Goal: Book appointment/travel/reservation

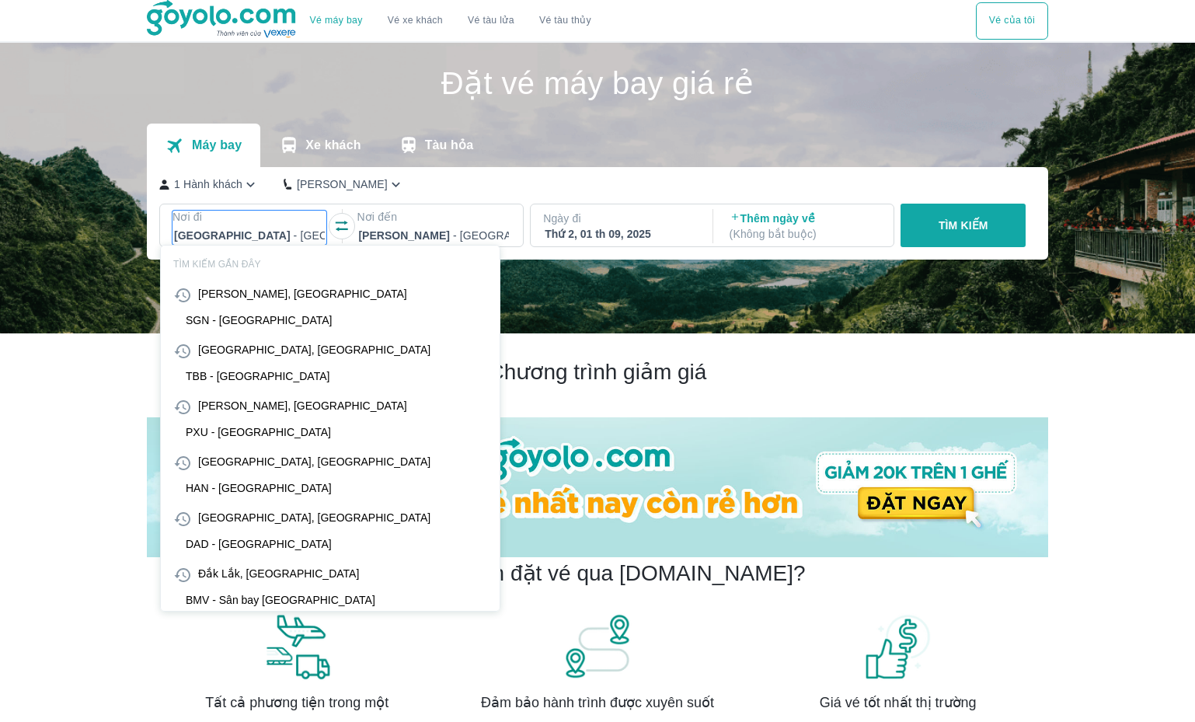
scroll to position [89, 0]
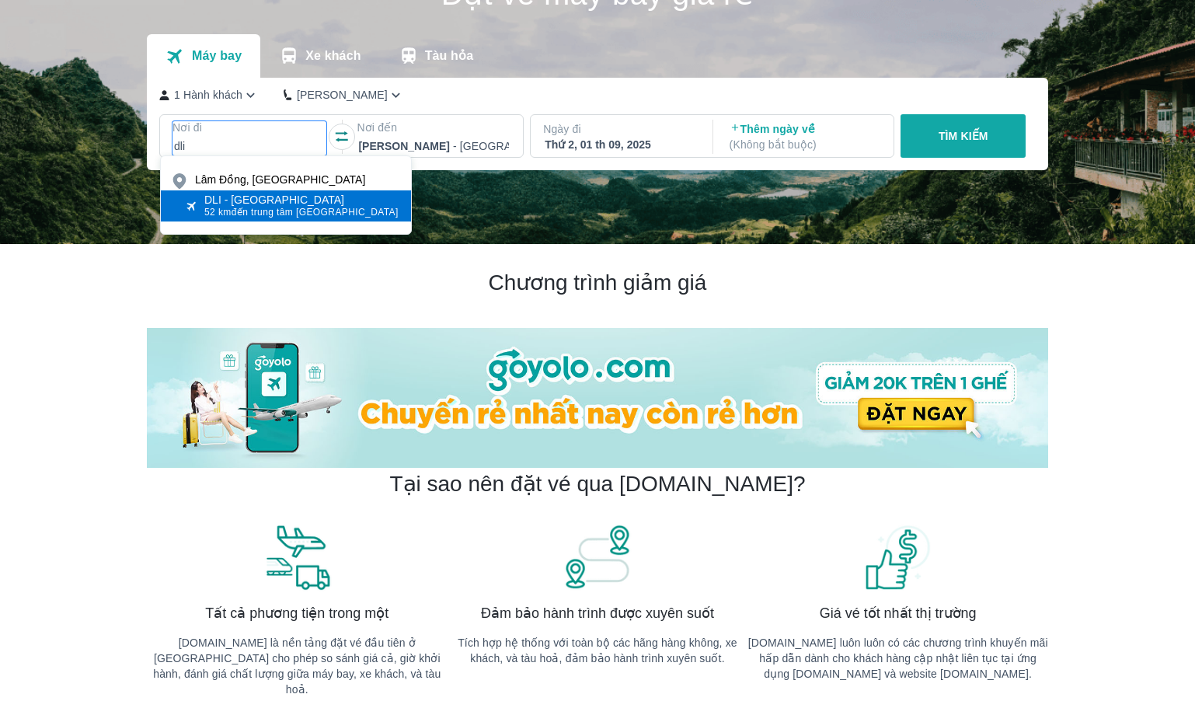
type input "dli"
click at [267, 206] on span "52 km đến trung tâm [GEOGRAPHIC_DATA]" at bounding box center [301, 212] width 194 height 12
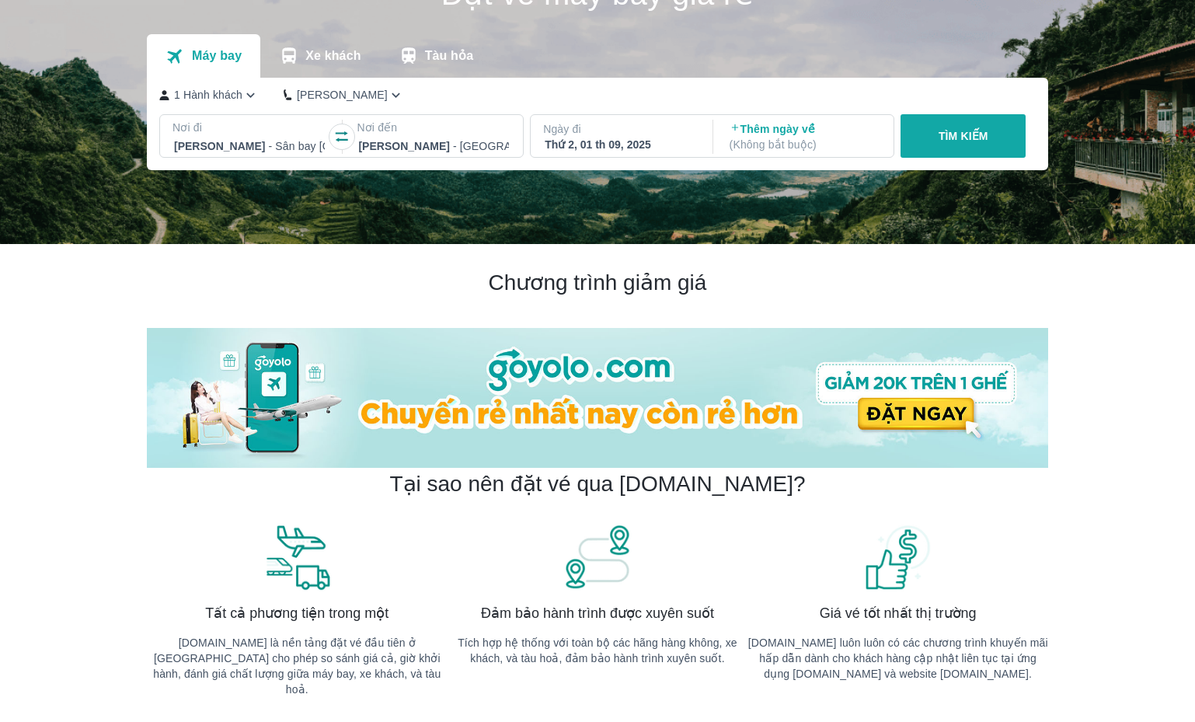
click at [637, 135] on p "Ngày đi" at bounding box center [620, 129] width 154 height 16
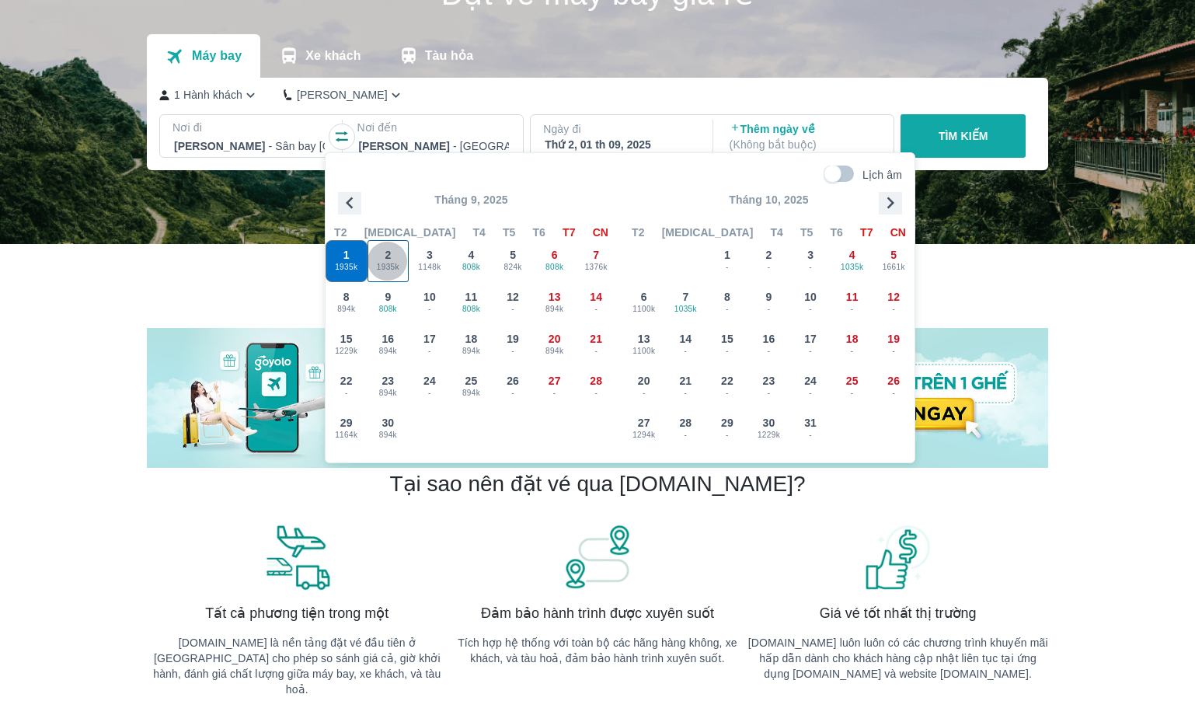
click at [395, 251] on div "2 1935k" at bounding box center [388, 261] width 40 height 40
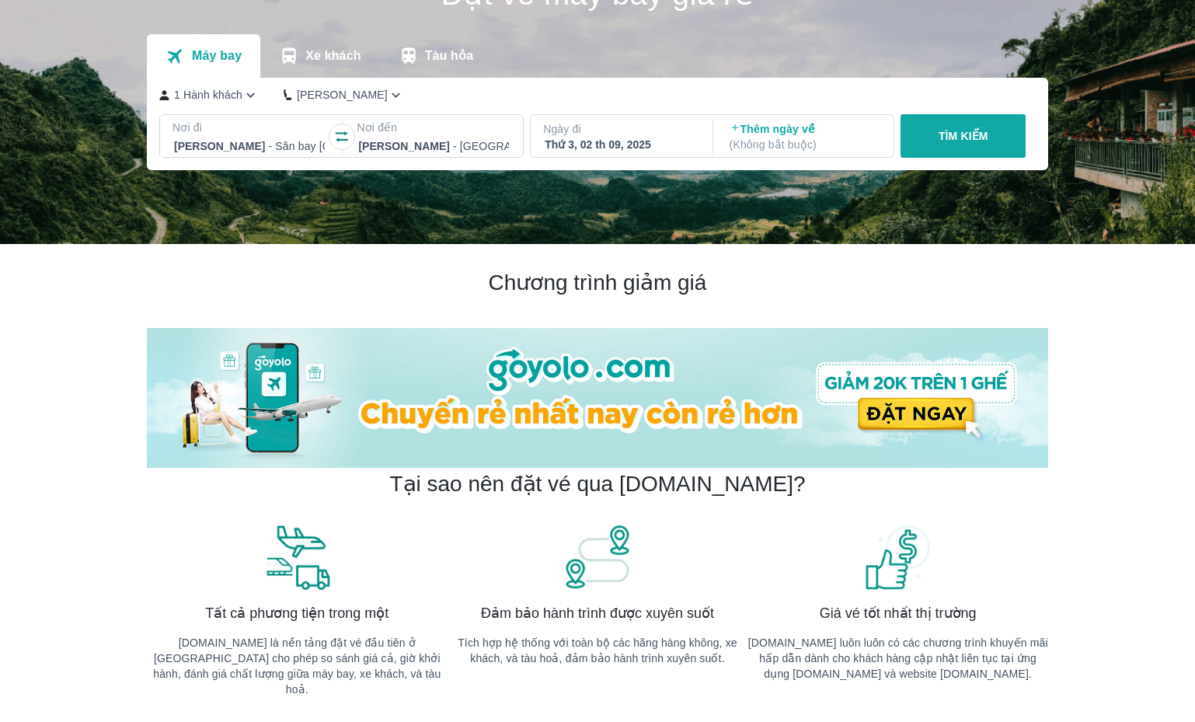
click at [944, 140] on p "TÌM KIẾM" at bounding box center [963, 136] width 50 height 16
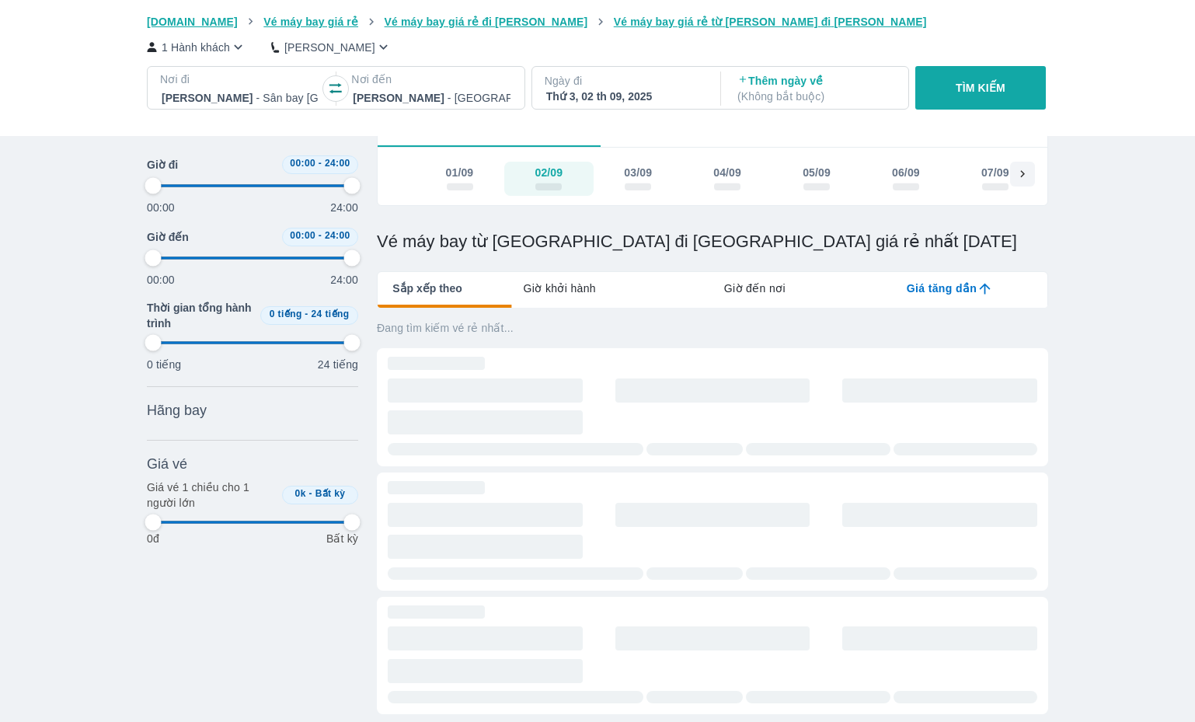
type input "97.9166666666667"
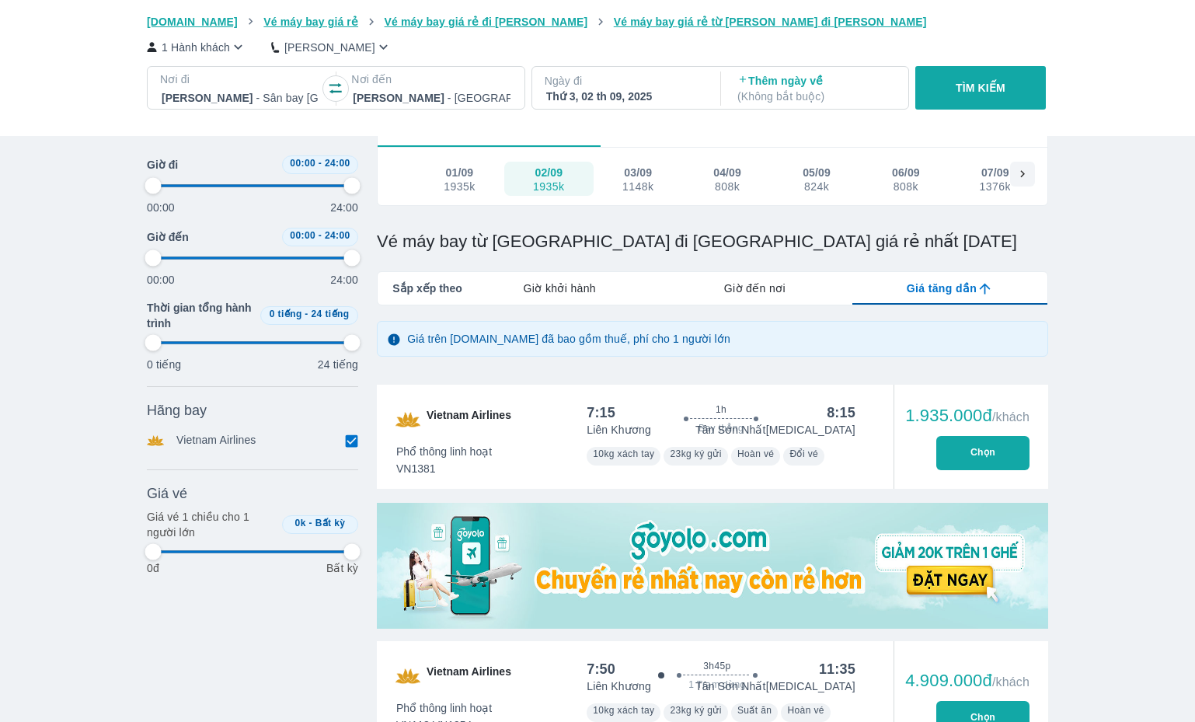
type input "97.9166666666667"
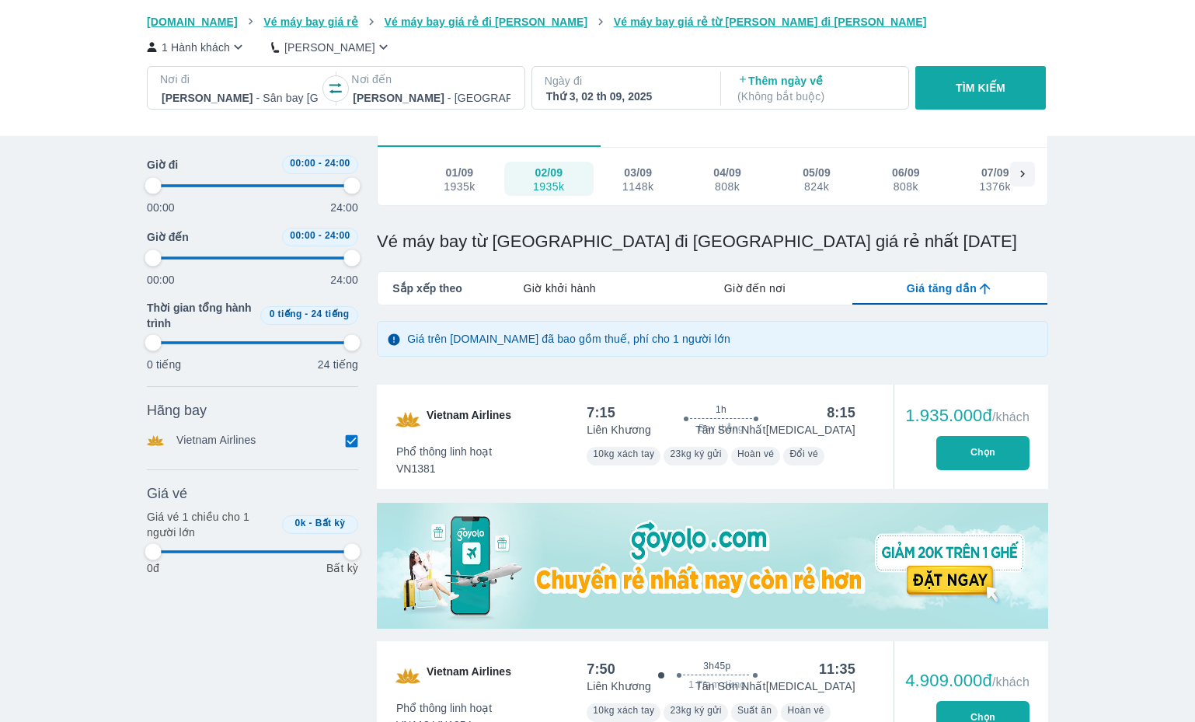
type input "97.9166666666667"
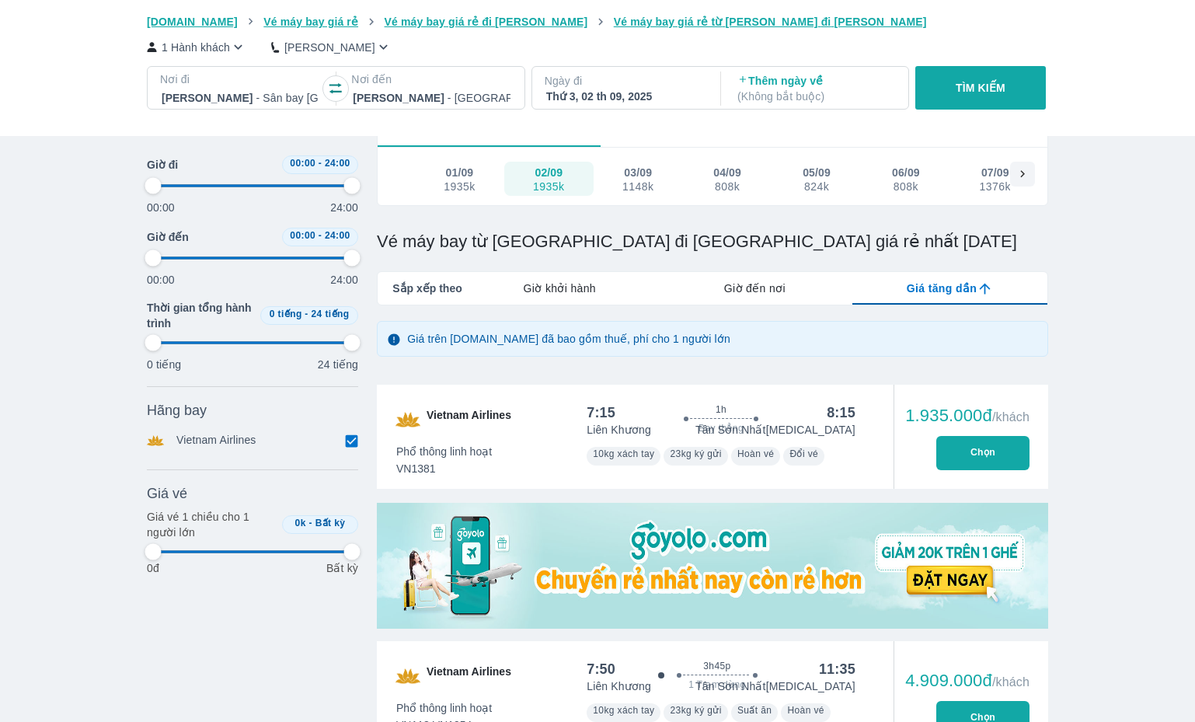
type input "97.9166666666667"
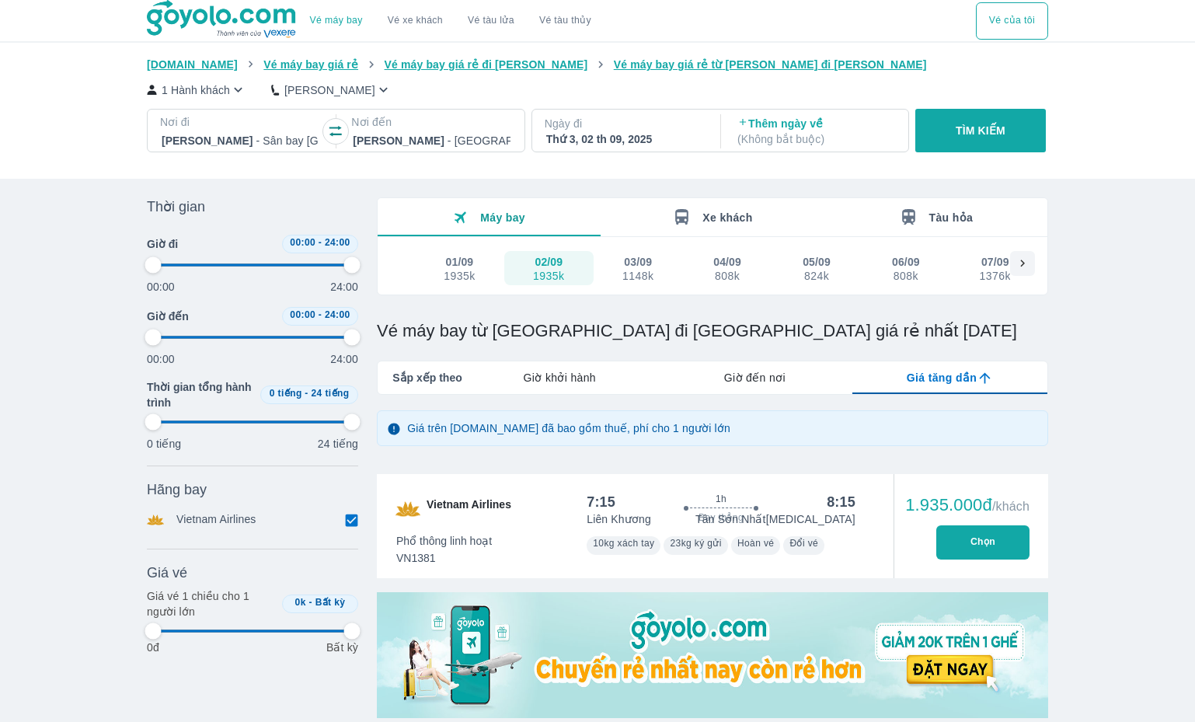
type input "97.9166666666667"
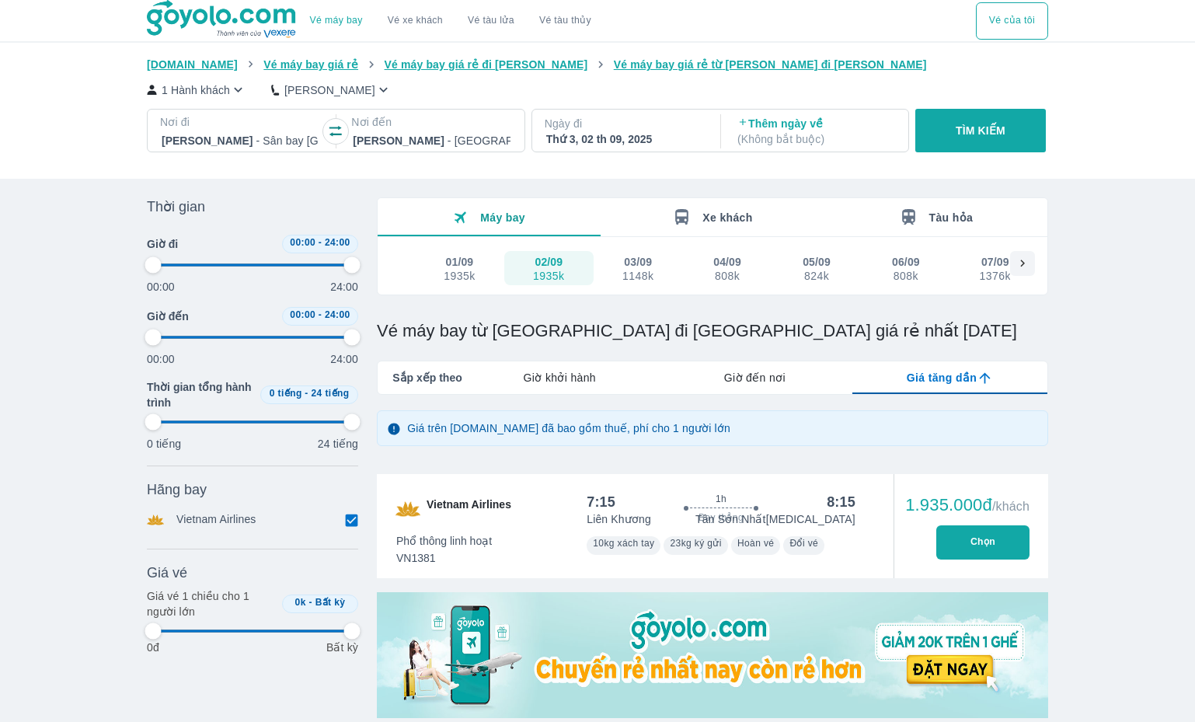
type input "97.9166666666667"
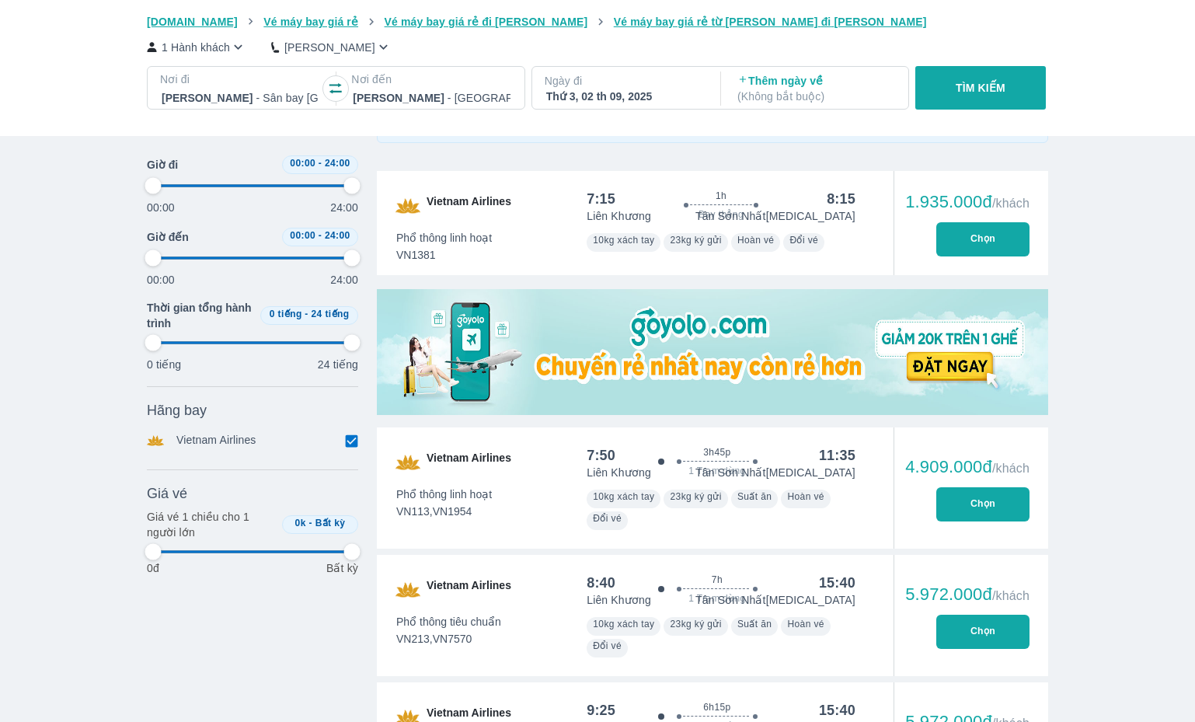
type input "97.9166666666667"
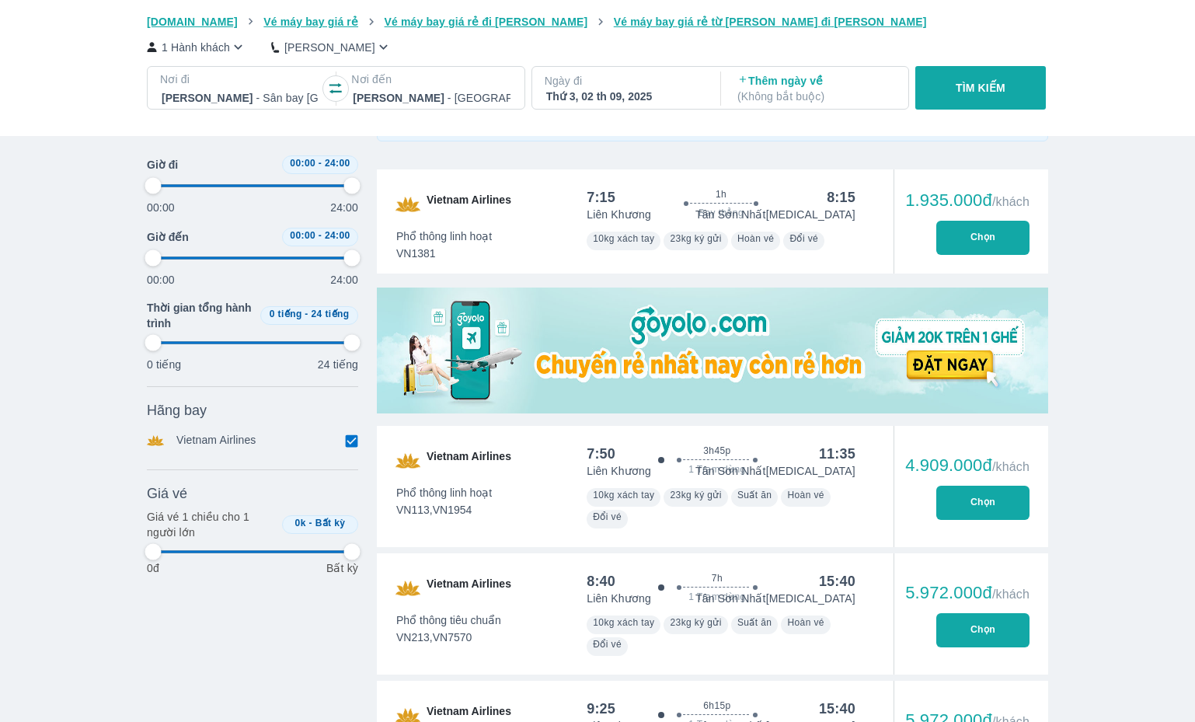
type input "97.9166666666667"
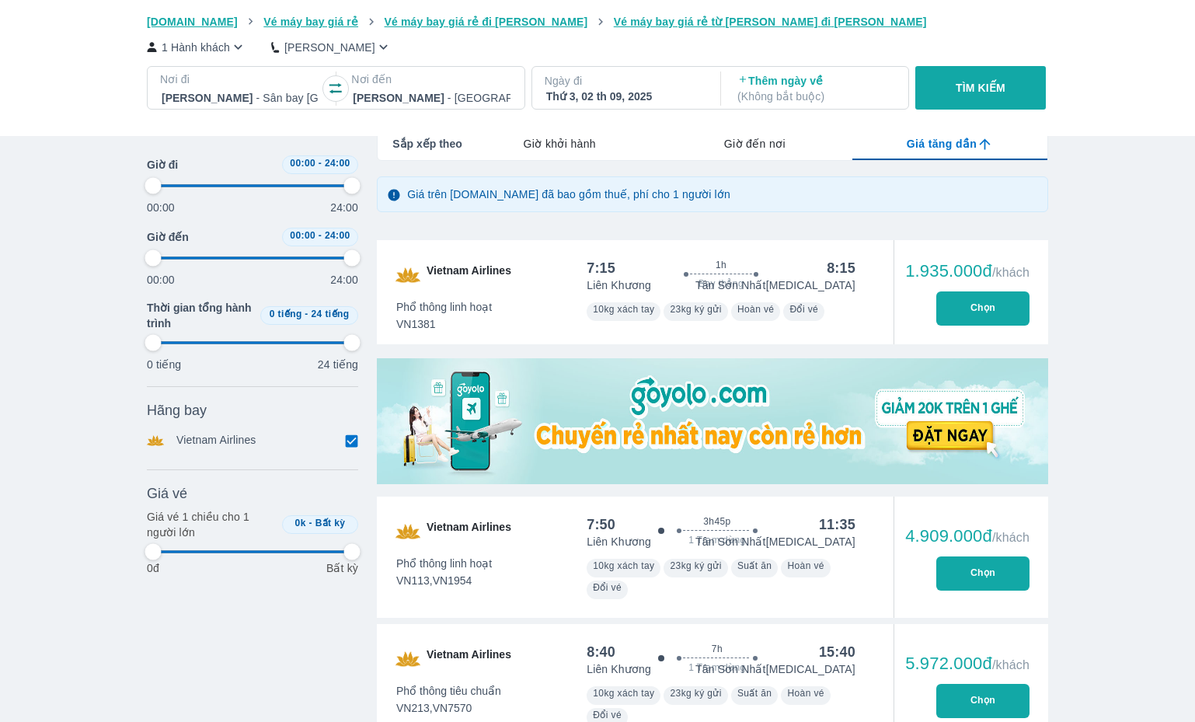
type input "97.9166666666667"
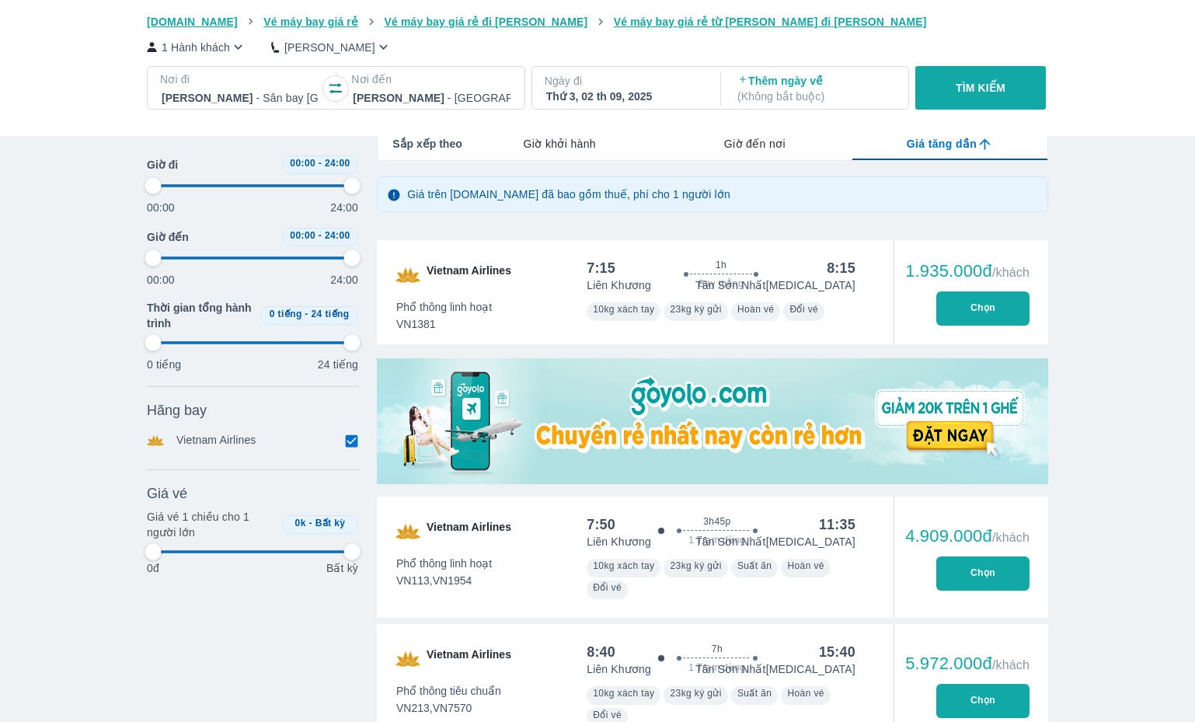
type input "97.9166666666667"
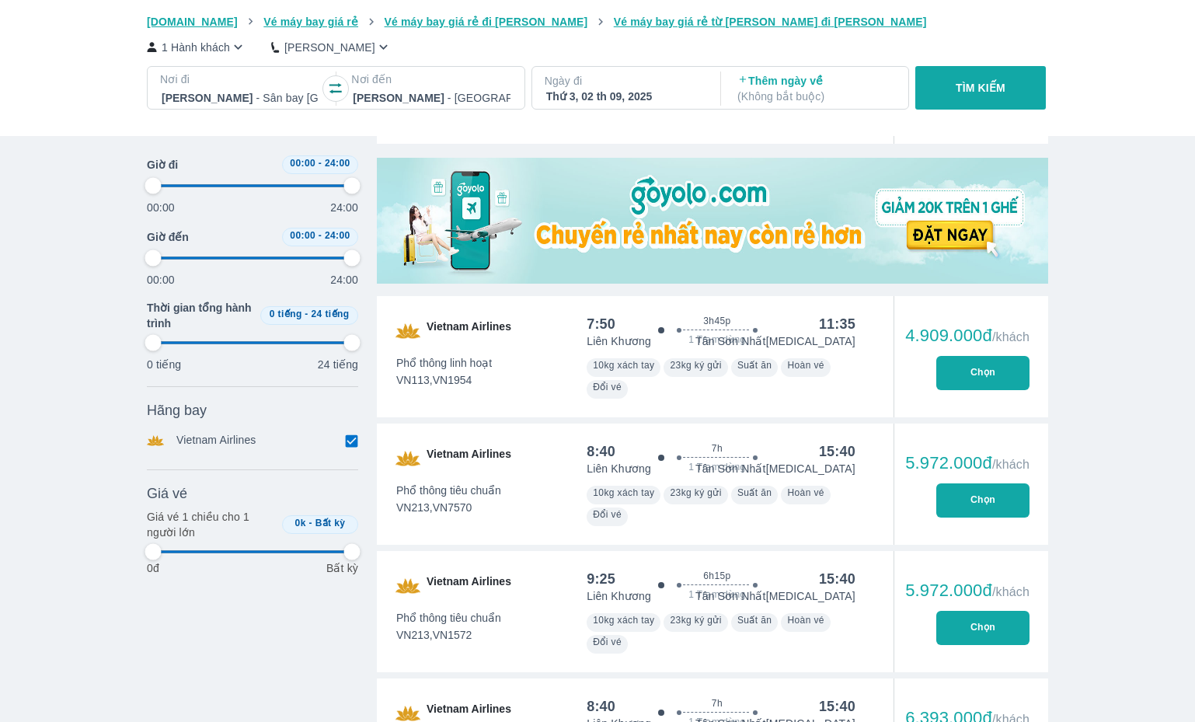
scroll to position [433, 0]
type input "97.9166666666667"
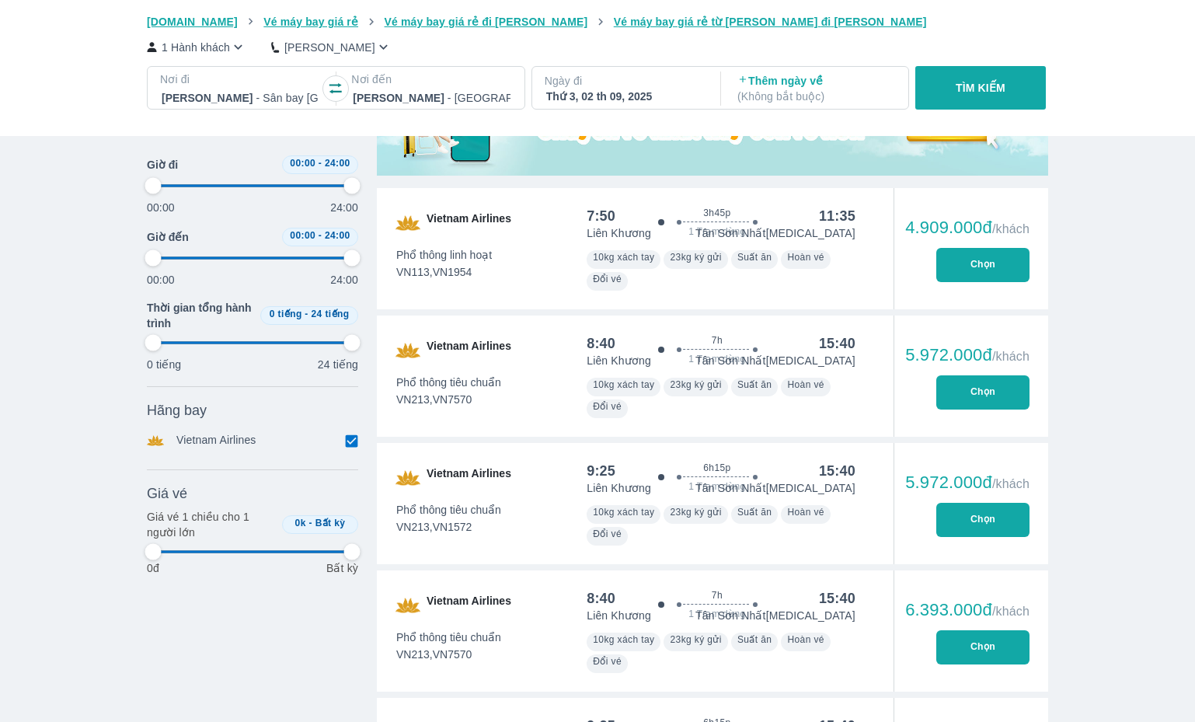
type input "97.9166666666667"
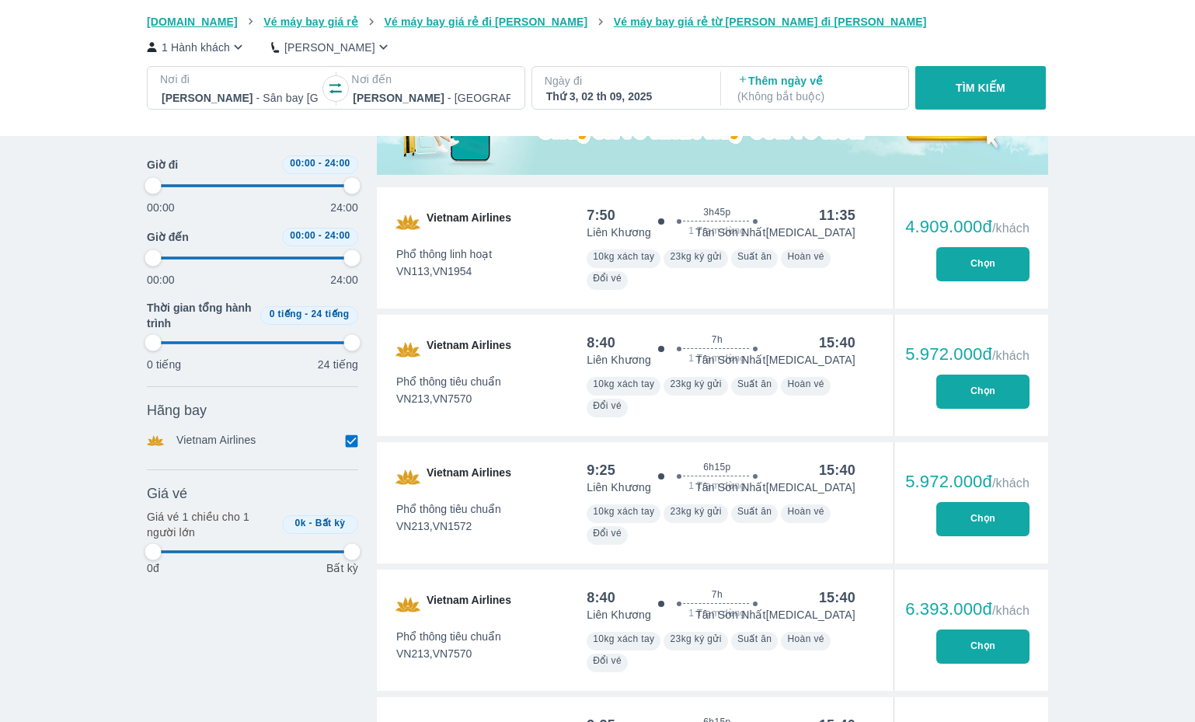
type input "97.9166666666667"
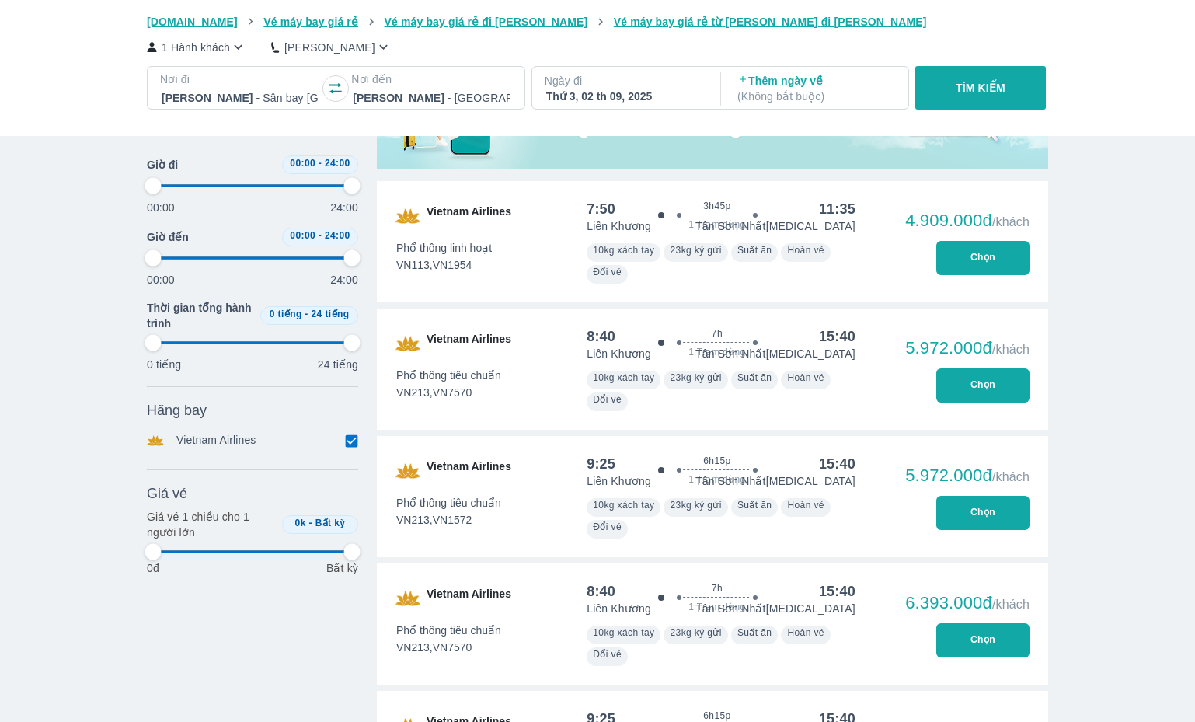
type input "97.9166666666667"
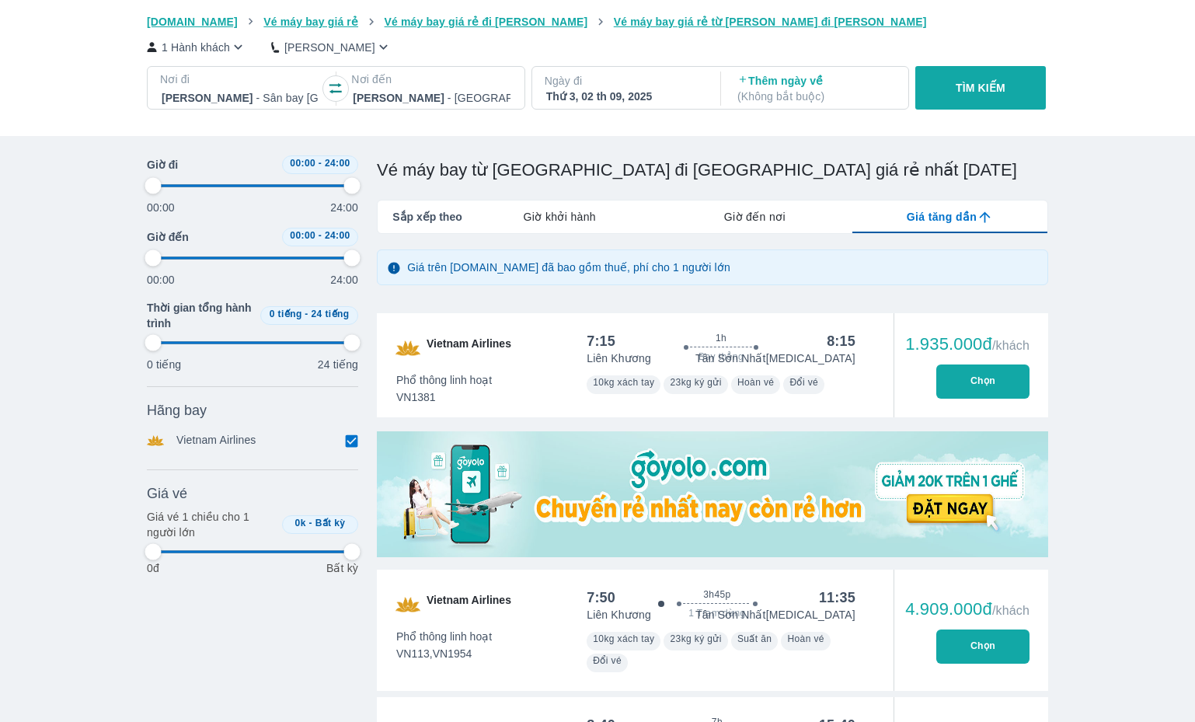
scroll to position [0, 0]
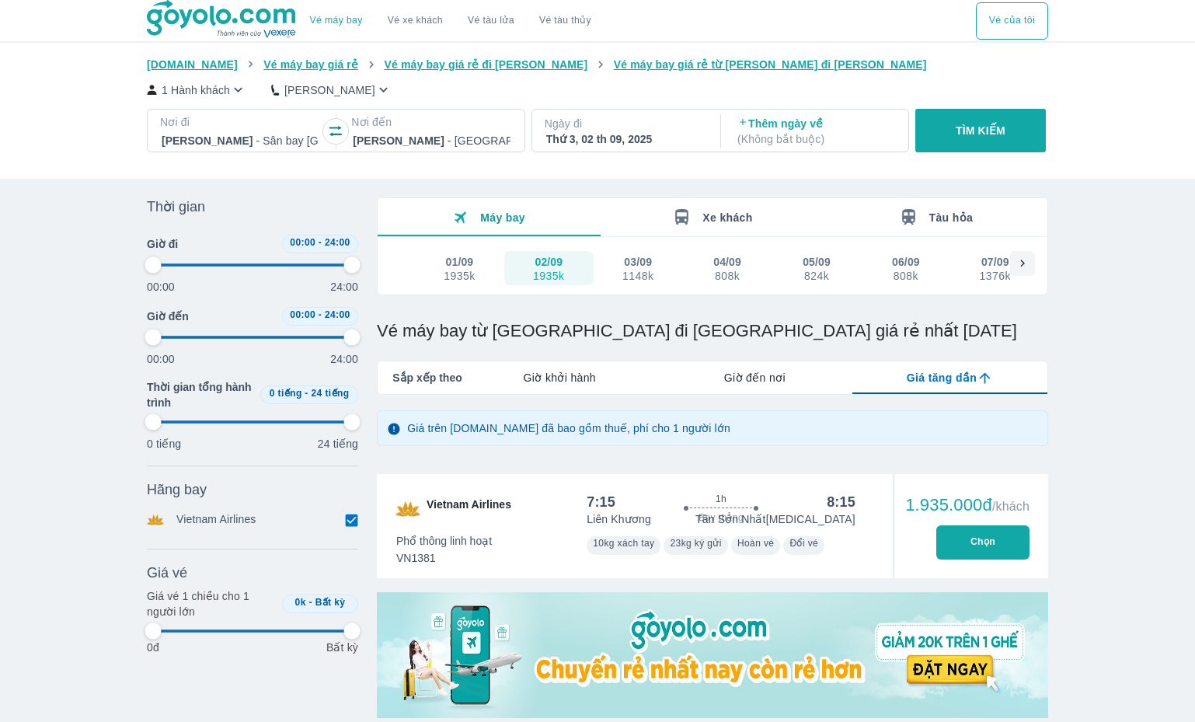
type input "97.9166666666667"
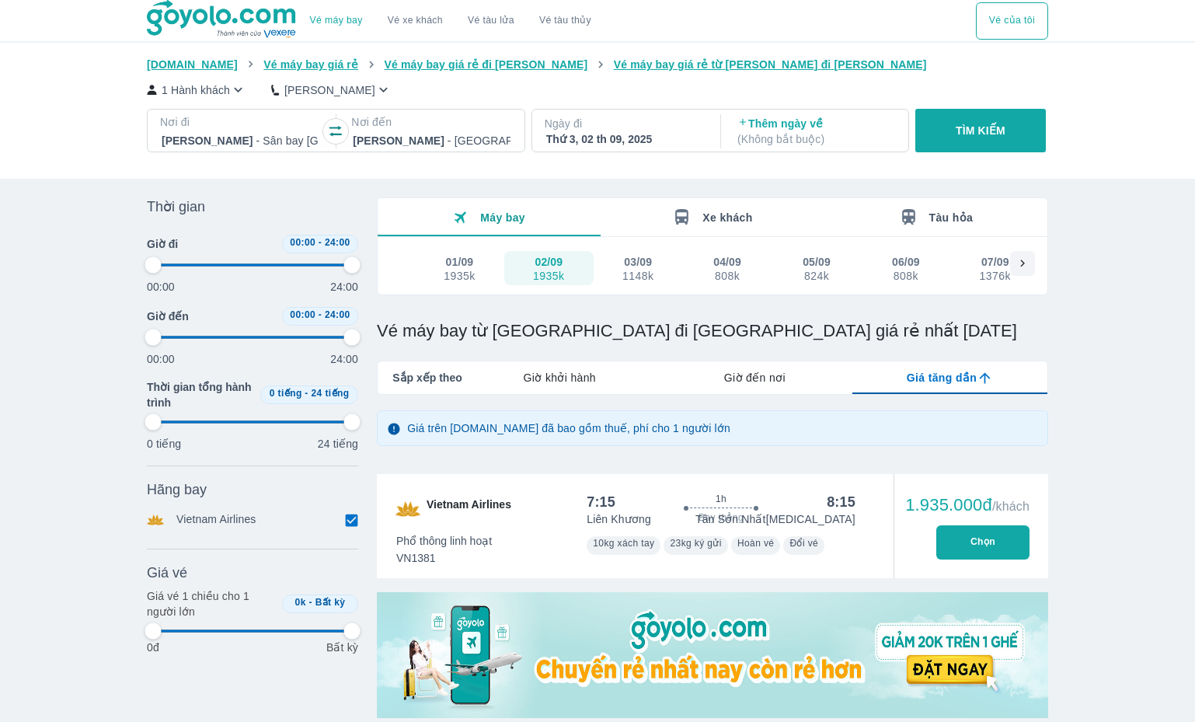
type input "97.9166666666667"
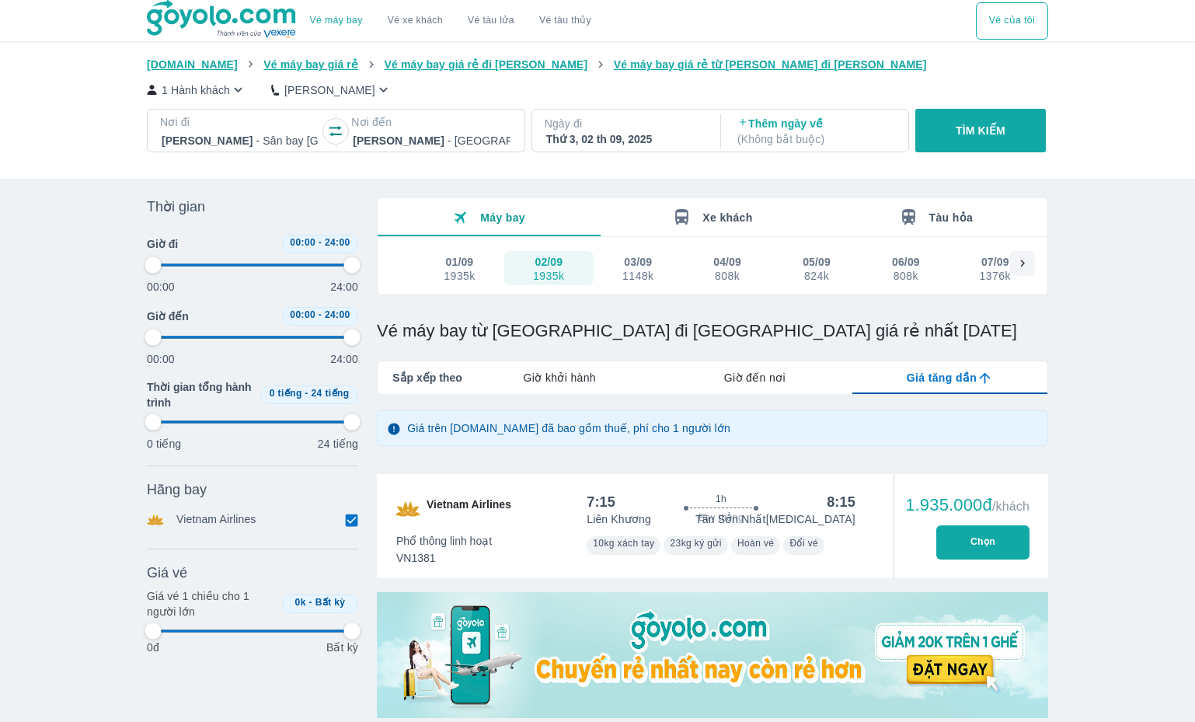
type input "97.9166666666667"
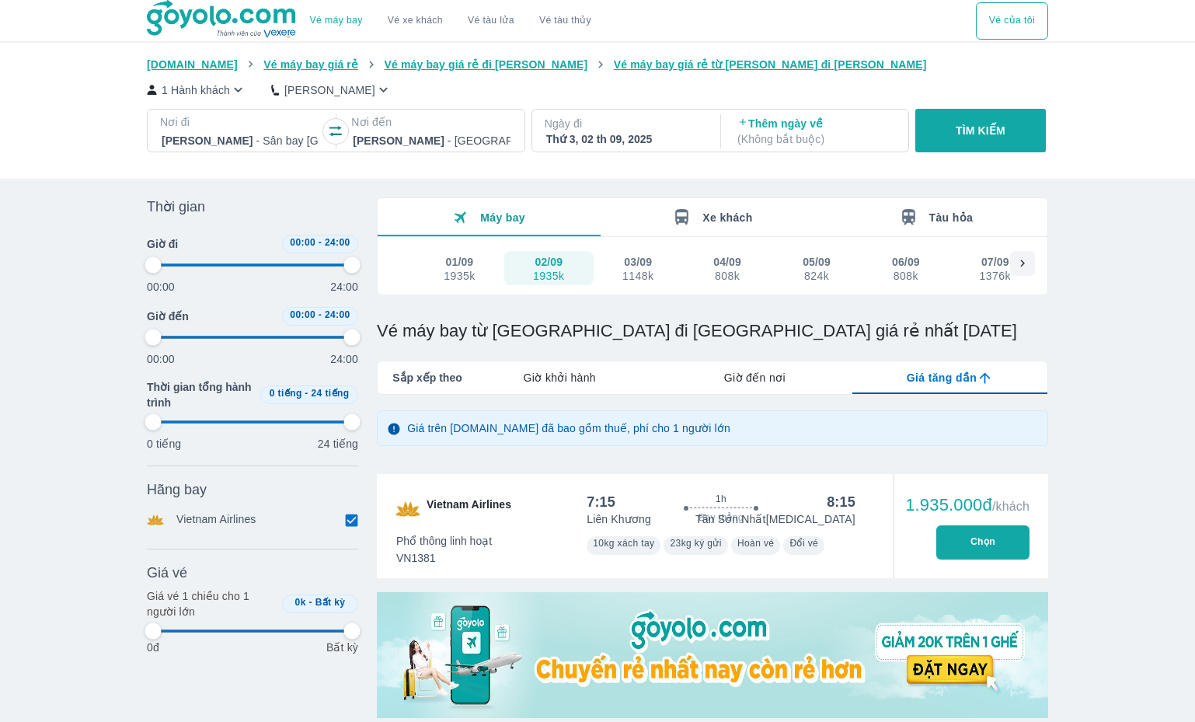
type input "97.9166666666667"
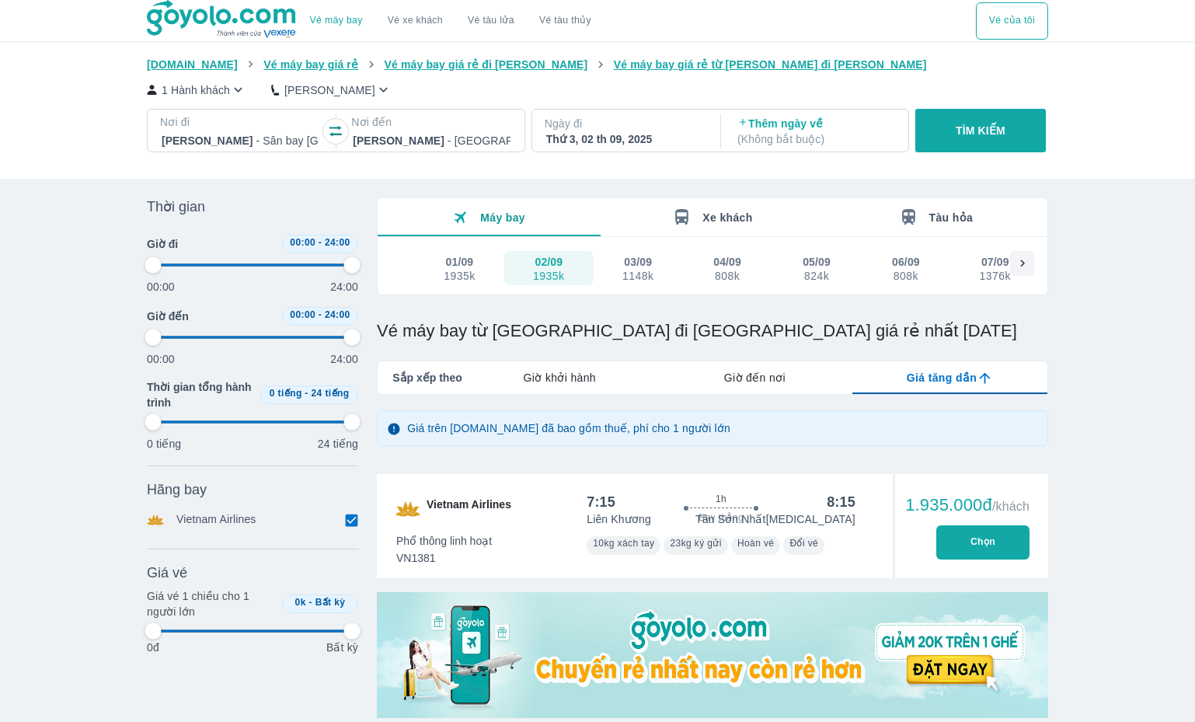
type input "97.9166666666667"
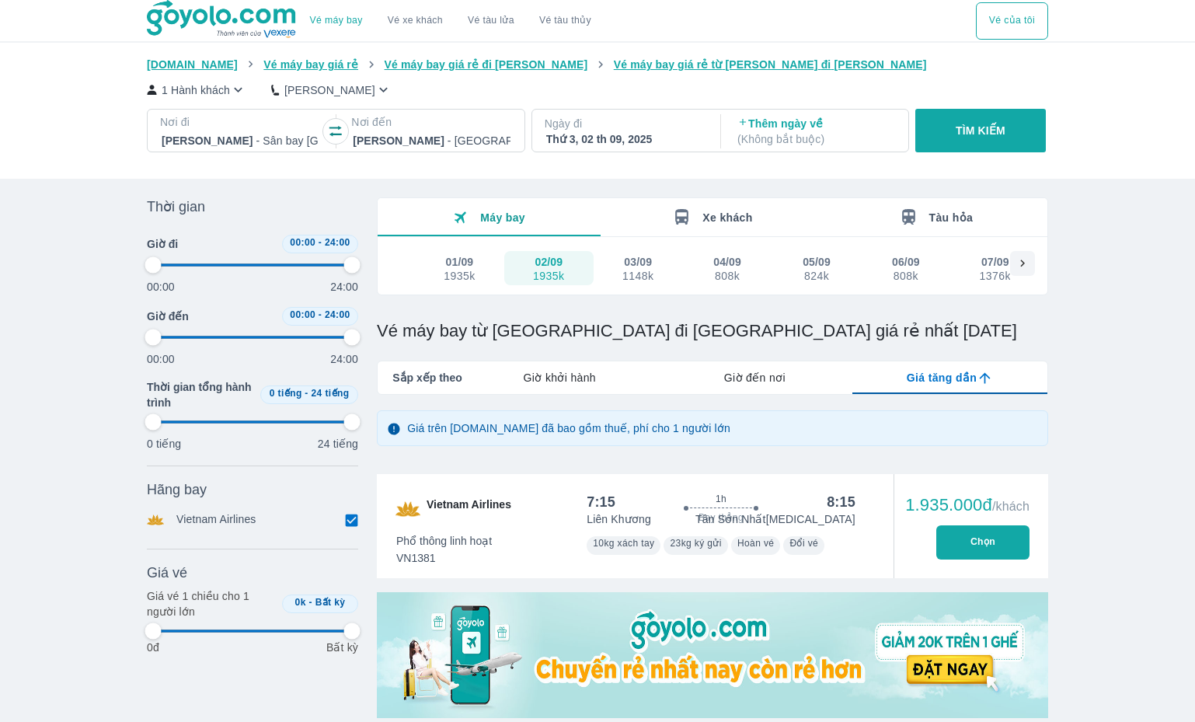
type input "97.9166666666667"
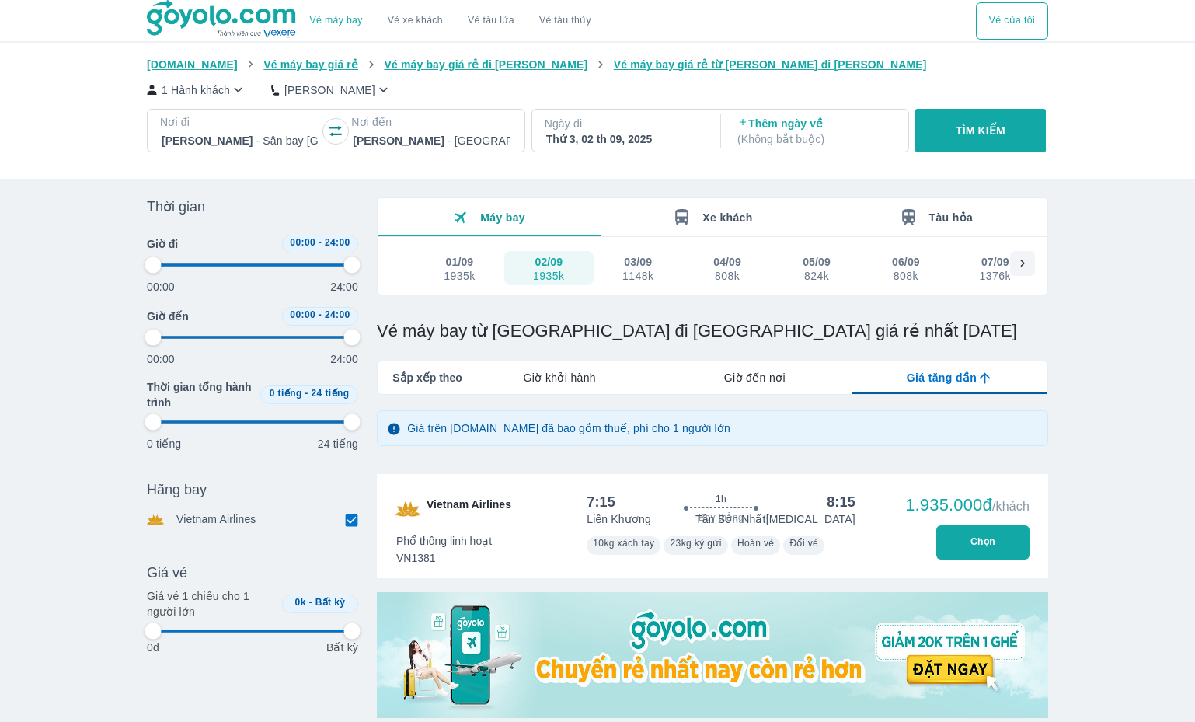
type input "97.9166666666667"
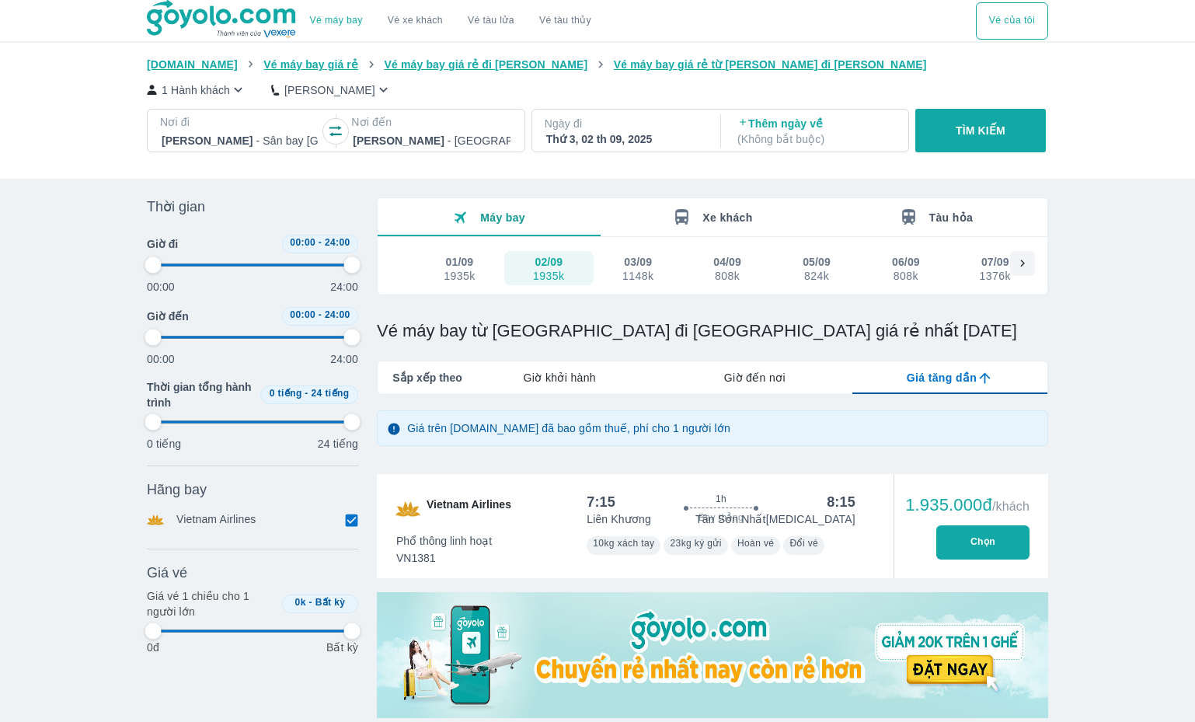
type input "97.9166666666667"
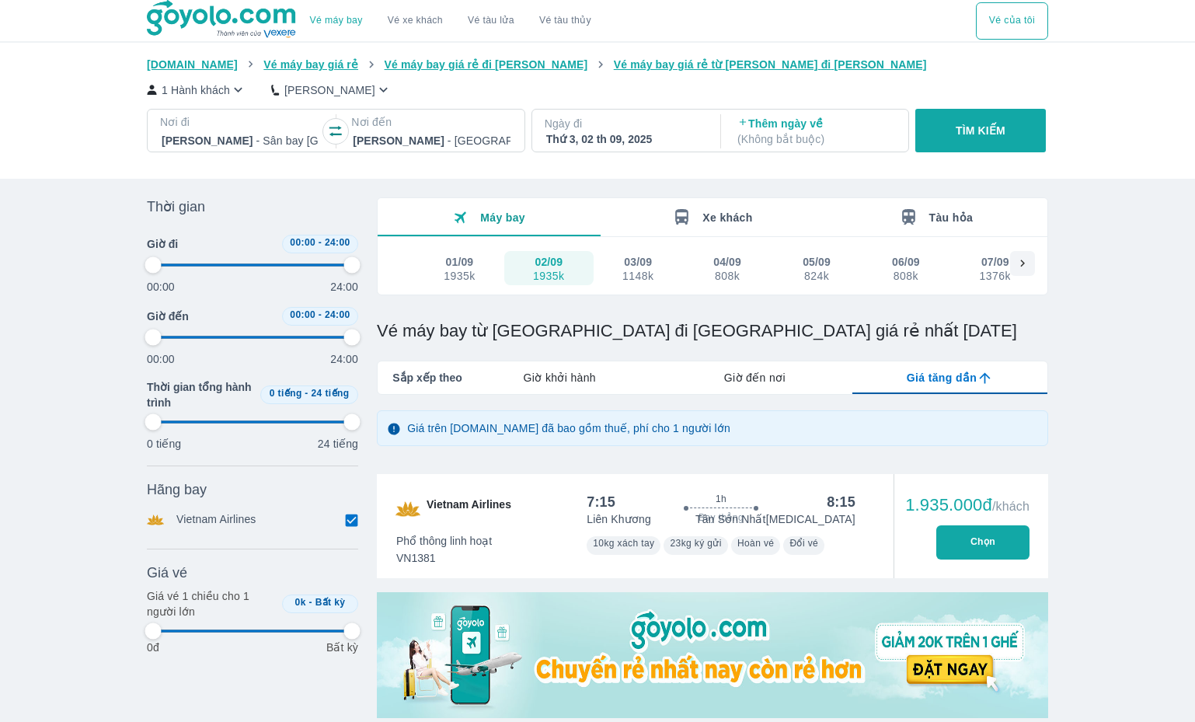
type input "97.9166666666667"
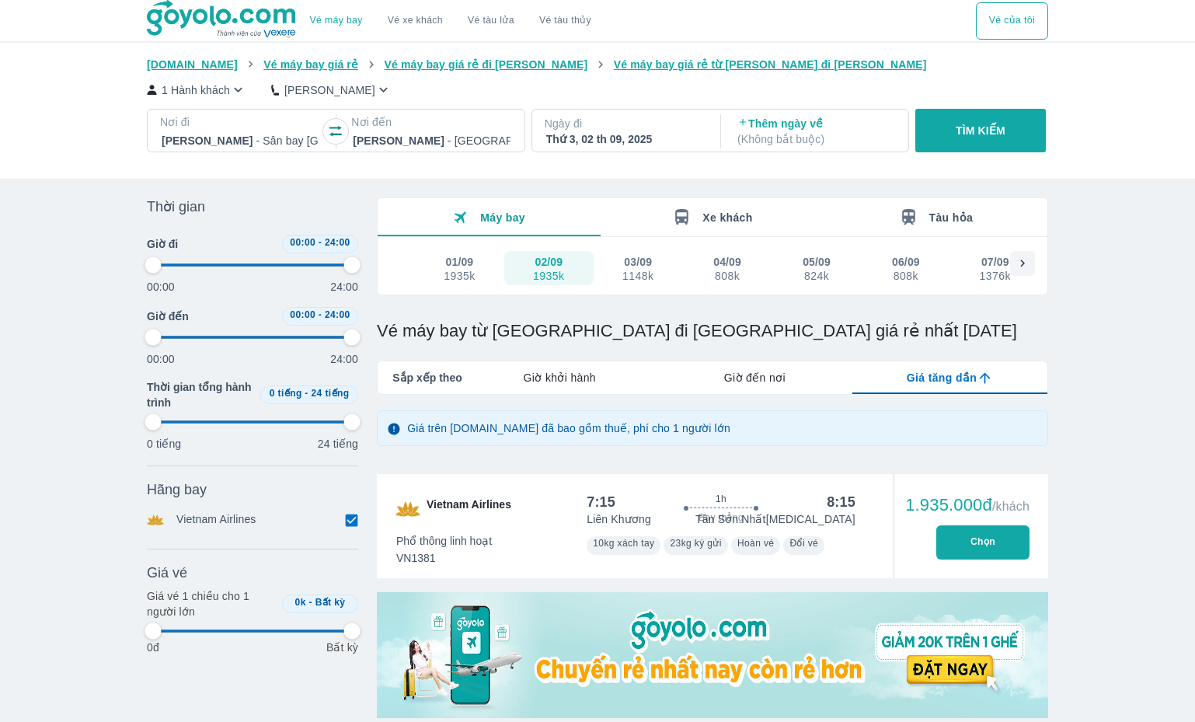
type input "97.9166666666667"
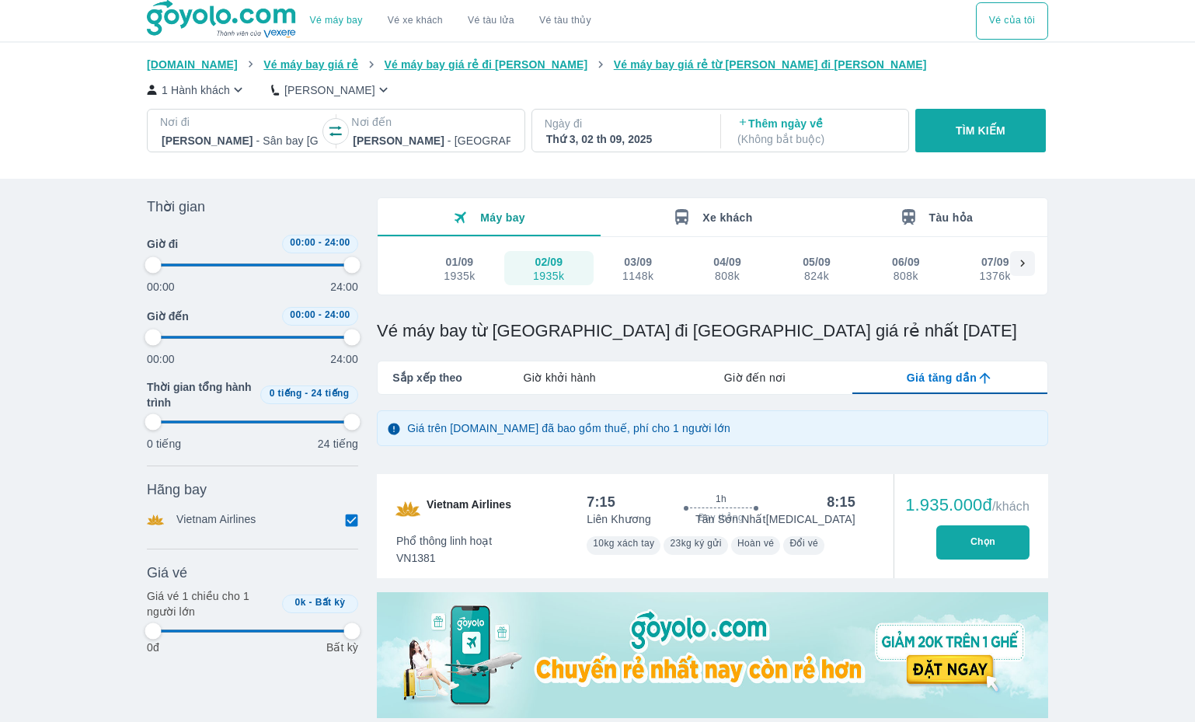
type input "97.9166666666667"
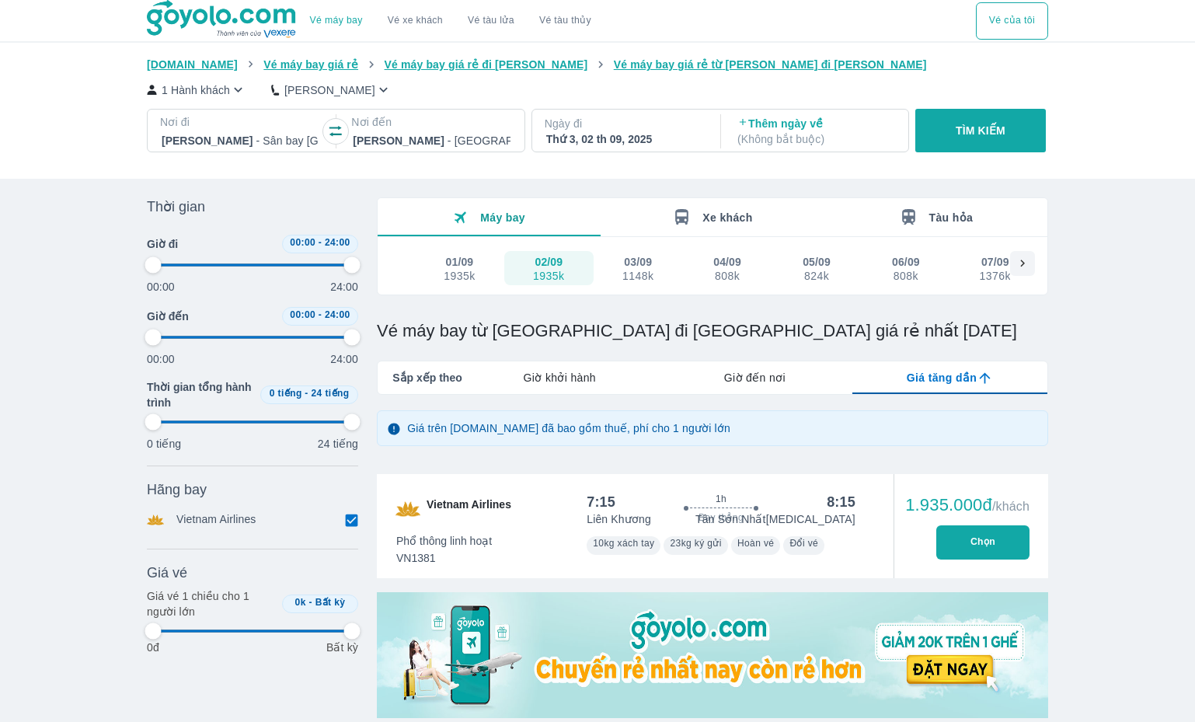
type input "97.9166666666667"
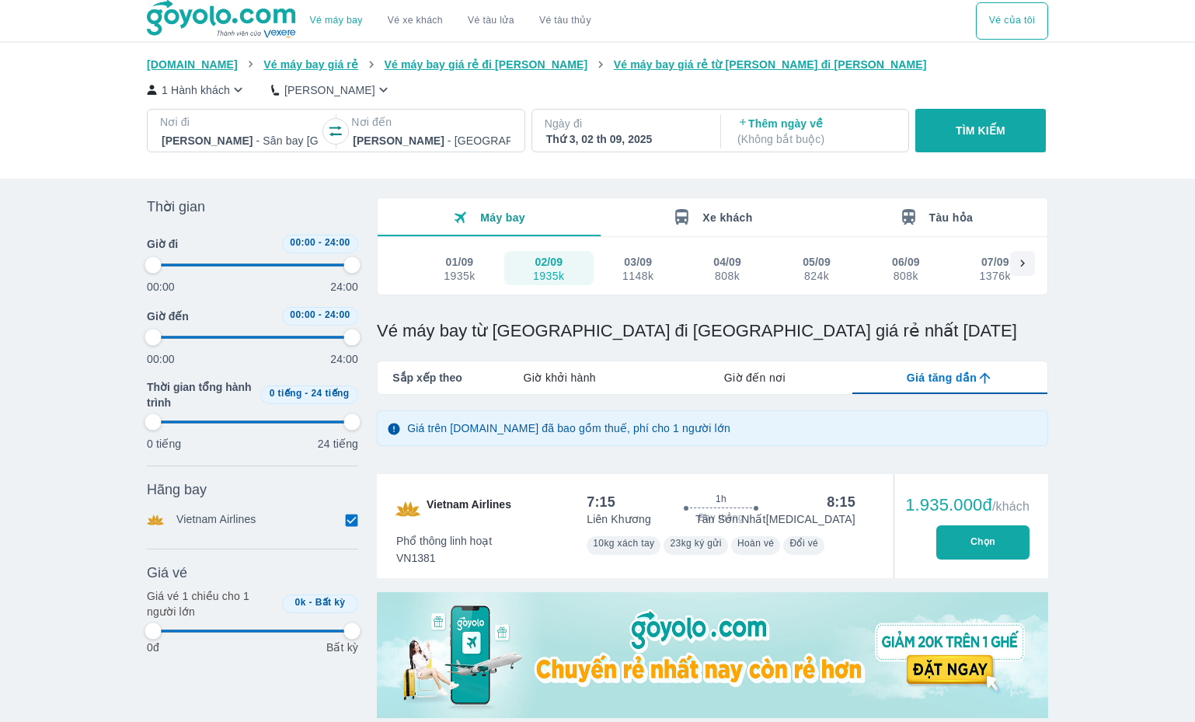
type input "97.9166666666667"
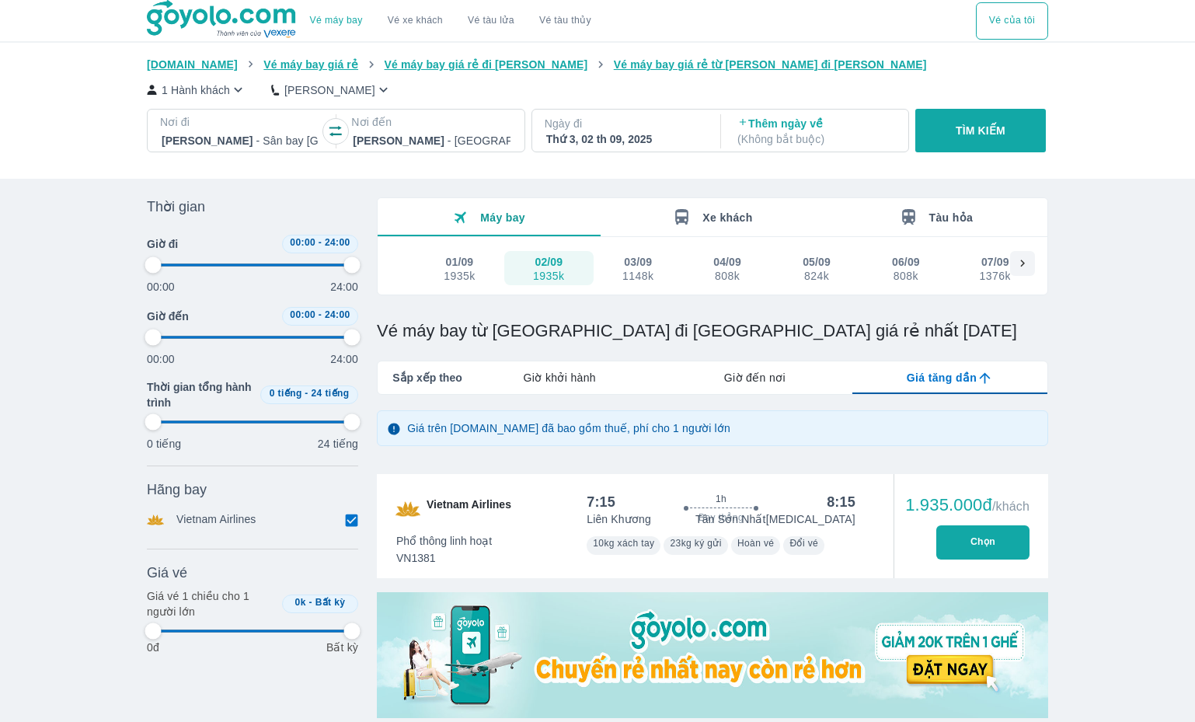
type input "97.9166666666667"
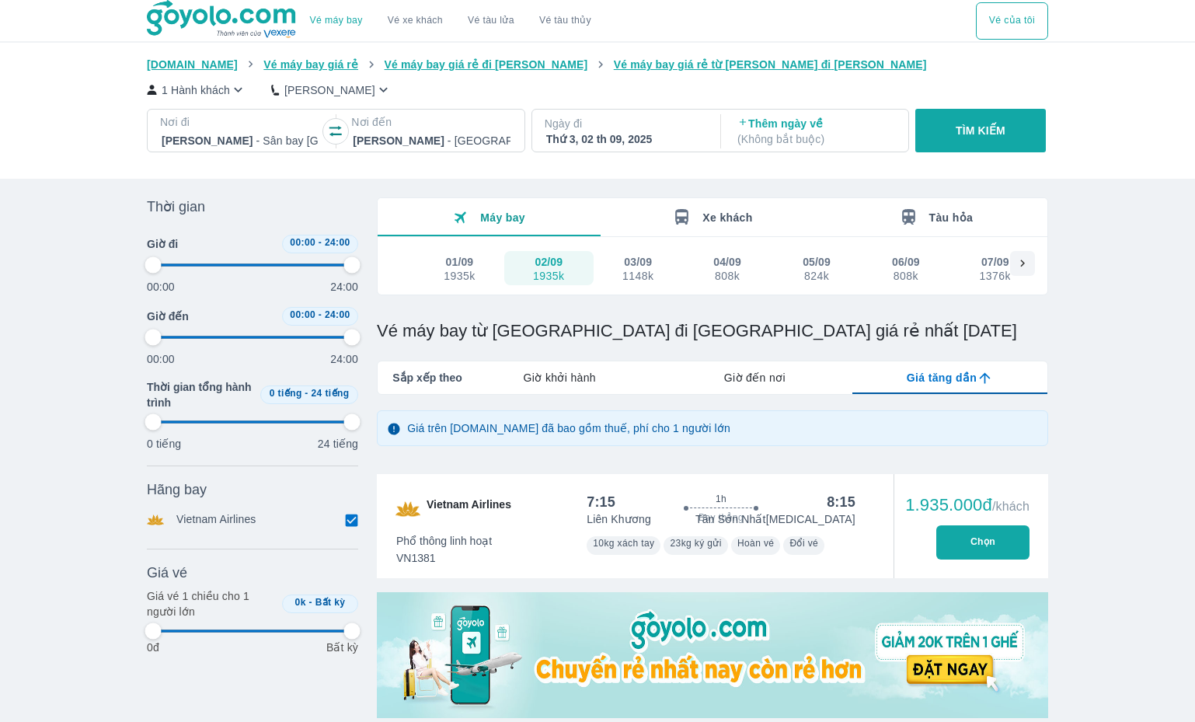
type input "97.9166666666667"
